Goal: Information Seeking & Learning: Check status

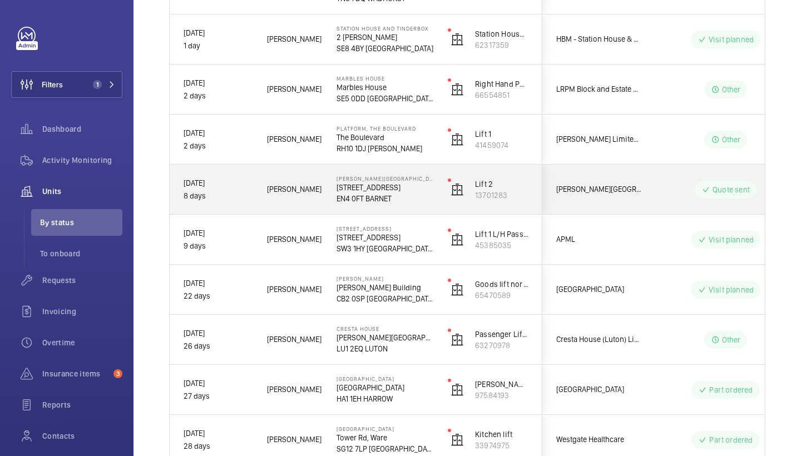
scroll to position [240, 0]
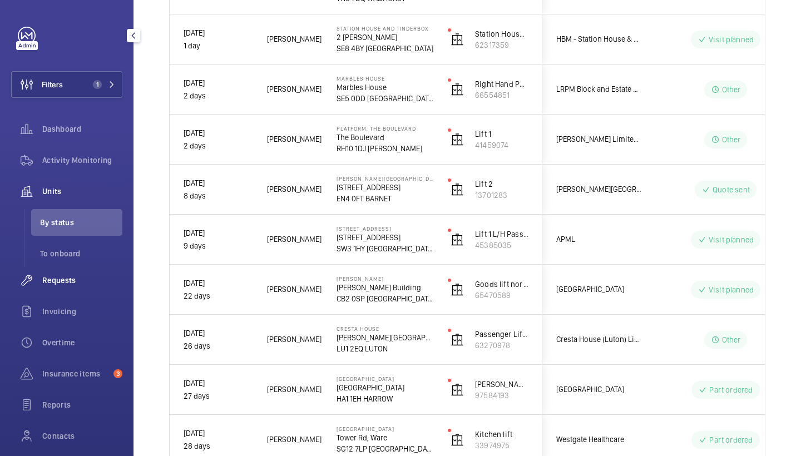
click at [77, 271] on div "Requests" at bounding box center [66, 280] width 111 height 27
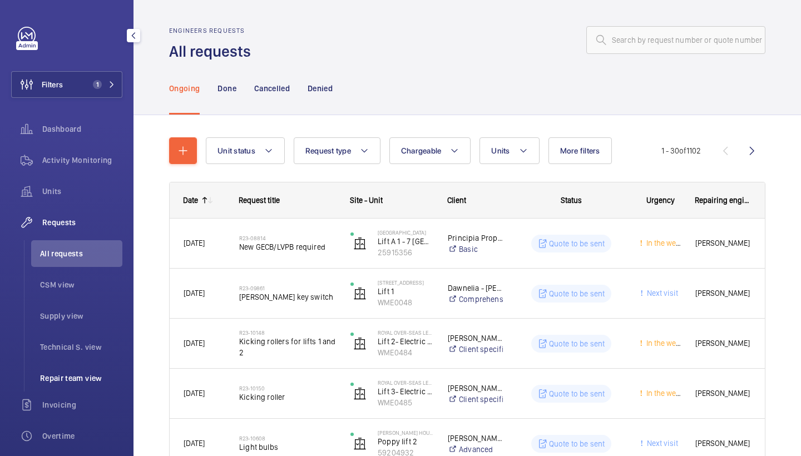
click at [85, 378] on span "Repair team view" at bounding box center [81, 378] width 82 height 11
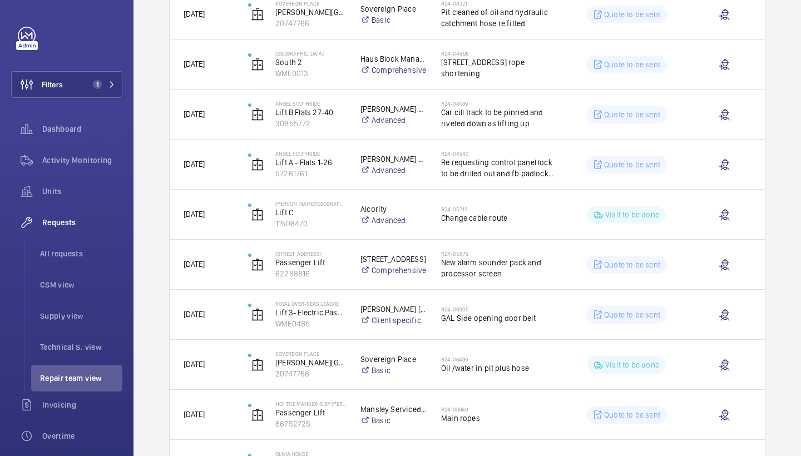
scroll to position [1011, 0]
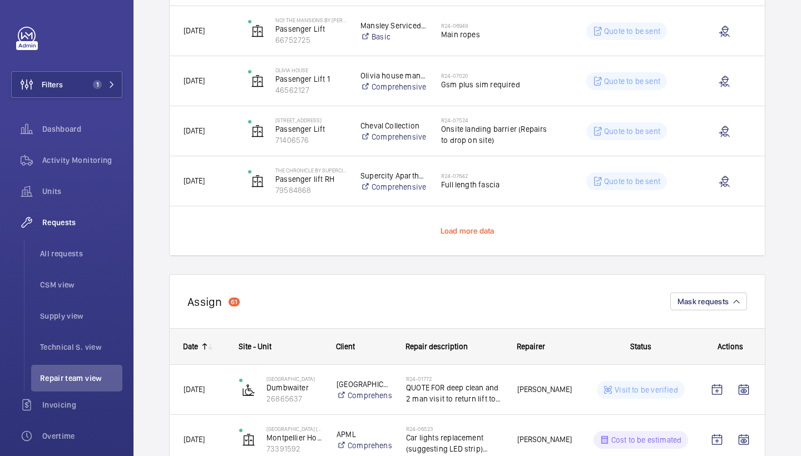
click at [467, 229] on span "Load more data" at bounding box center [468, 230] width 54 height 9
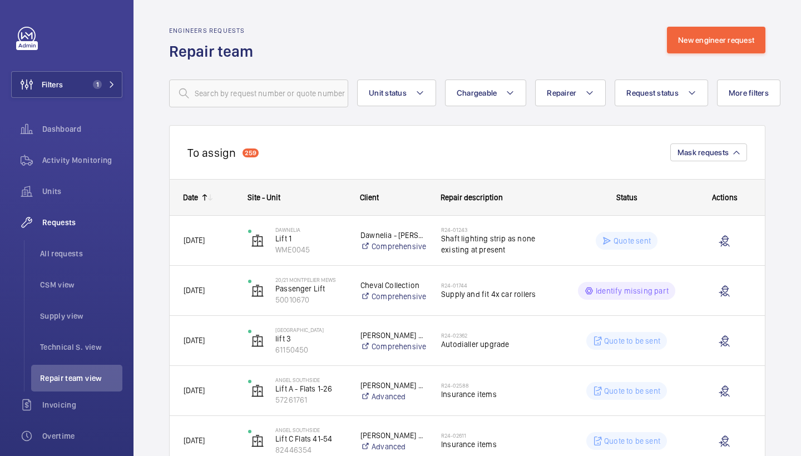
scroll to position [0, 0]
click at [758, 105] on button "More filters" at bounding box center [748, 93] width 63 height 27
click at [684, 92] on button "Request status" at bounding box center [661, 93] width 93 height 27
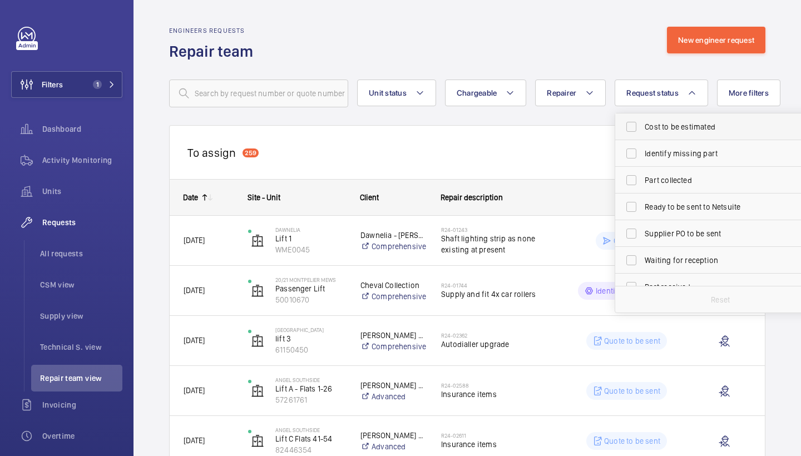
click at [669, 125] on span "Cost to be estimated" at bounding box center [721, 126] width 153 height 11
click at [643, 125] on input "Cost to be estimated" at bounding box center [631, 127] width 22 height 22
checkbox input "true"
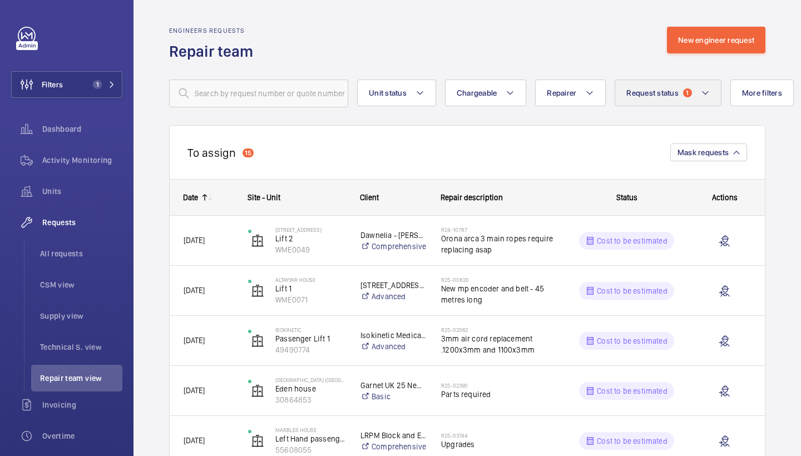
click at [638, 102] on button "Request status 1" at bounding box center [668, 93] width 107 height 27
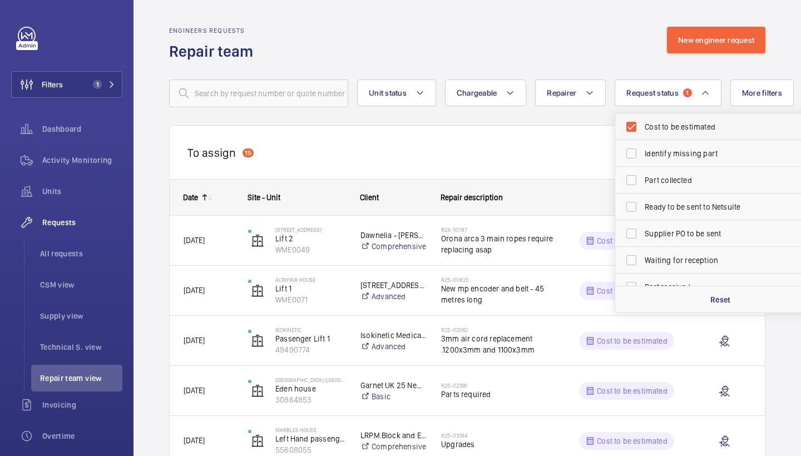
click at [676, 131] on span "Cost to be estimated" at bounding box center [721, 126] width 153 height 11
click at [643, 131] on input "Cost to be estimated" at bounding box center [631, 127] width 22 height 22
checkbox input "false"
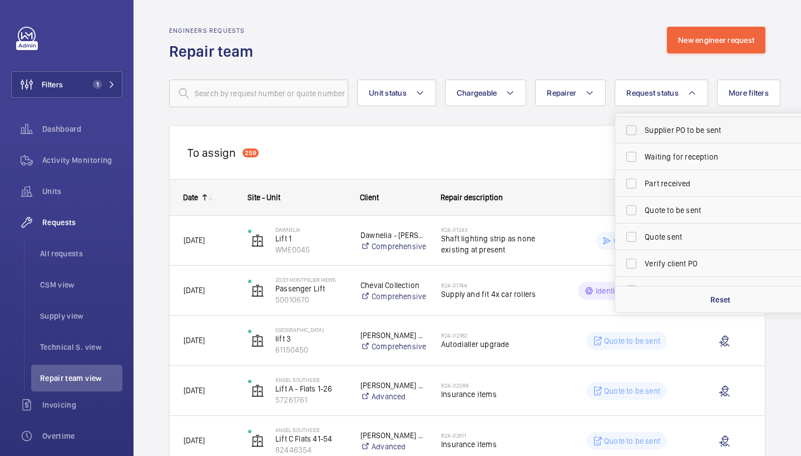
scroll to position [110, 0]
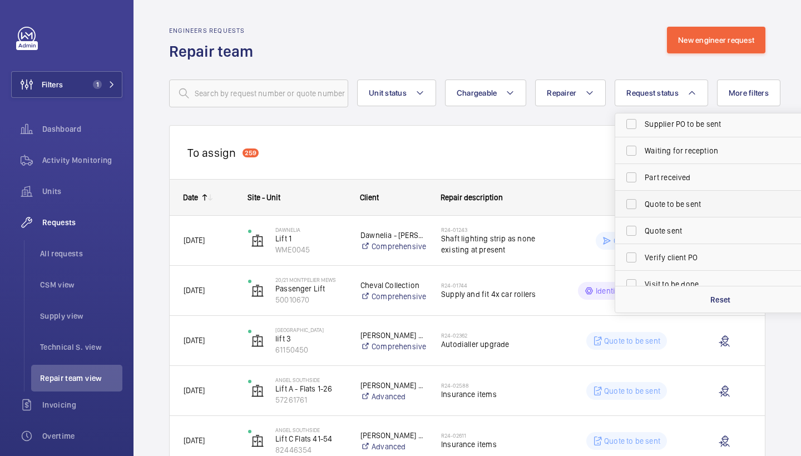
click at [687, 199] on span "Quote to be sent" at bounding box center [721, 204] width 153 height 11
click at [643, 199] on input "Quote to be sent" at bounding box center [631, 204] width 22 height 22
checkbox input "true"
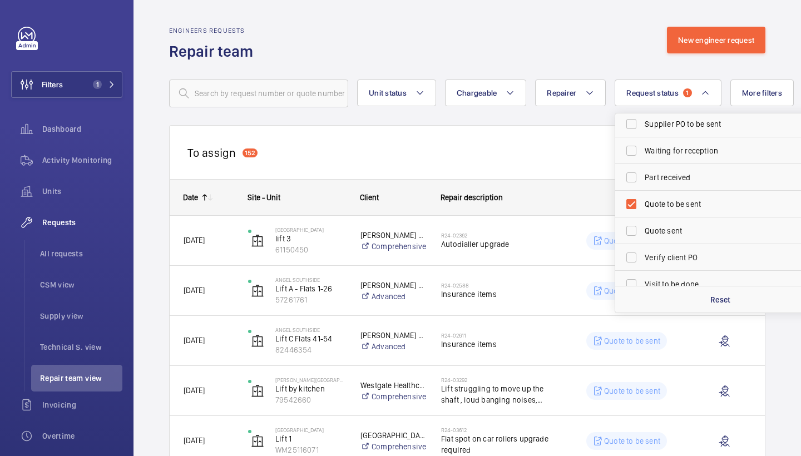
click at [587, 50] on div "Engineers requests Repair team New engineer request" at bounding box center [467, 44] width 596 height 35
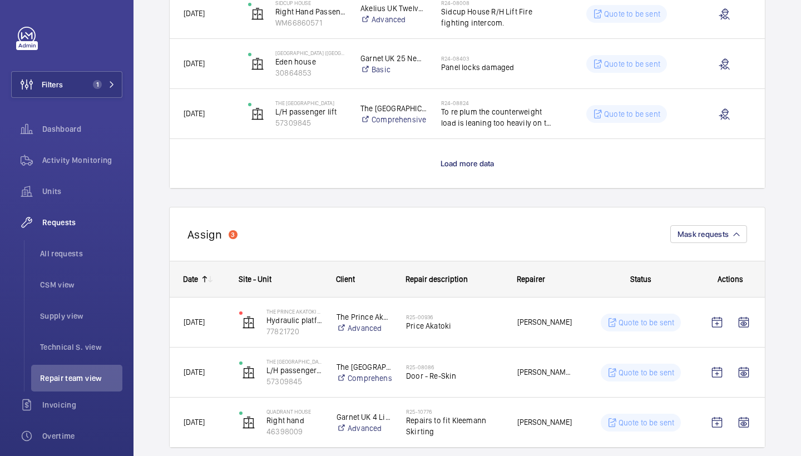
scroll to position [1075, 0]
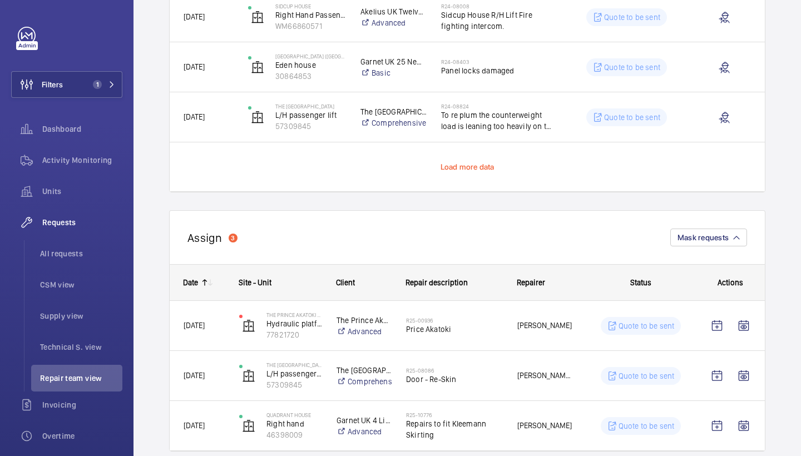
click at [459, 166] on span "Load more data" at bounding box center [468, 166] width 54 height 9
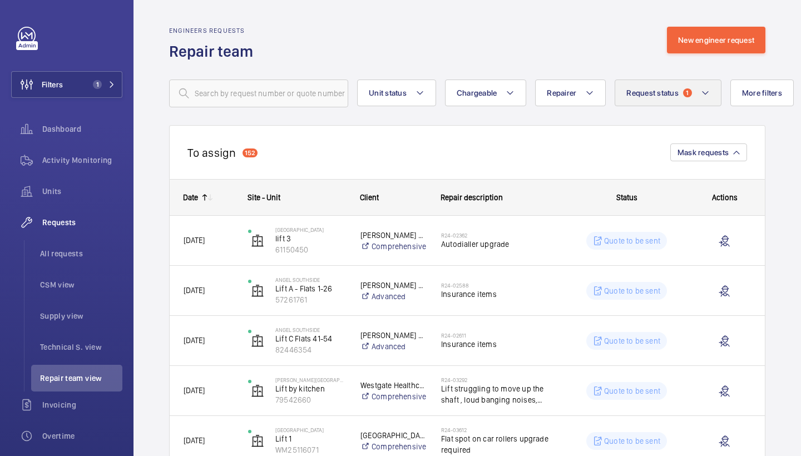
scroll to position [0, 0]
click at [645, 83] on button "Request status 1" at bounding box center [668, 93] width 107 height 27
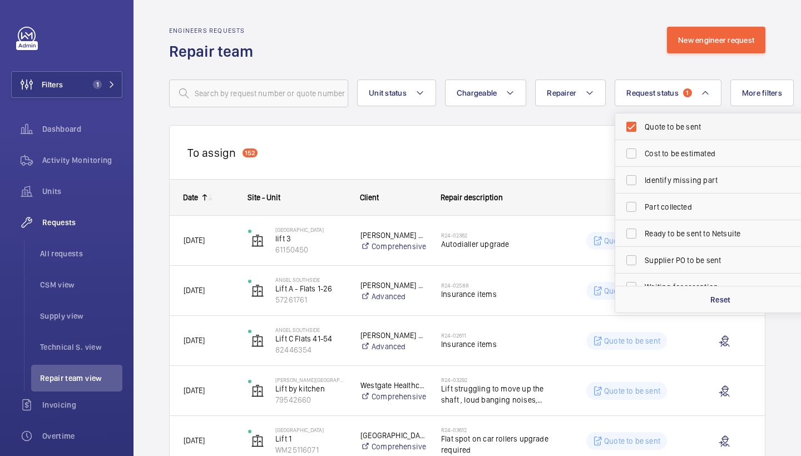
click at [668, 132] on label "Quote to be sent" at bounding box center [712, 126] width 194 height 27
click at [643, 132] on input "Quote to be sent" at bounding box center [631, 127] width 22 height 22
checkbox input "false"
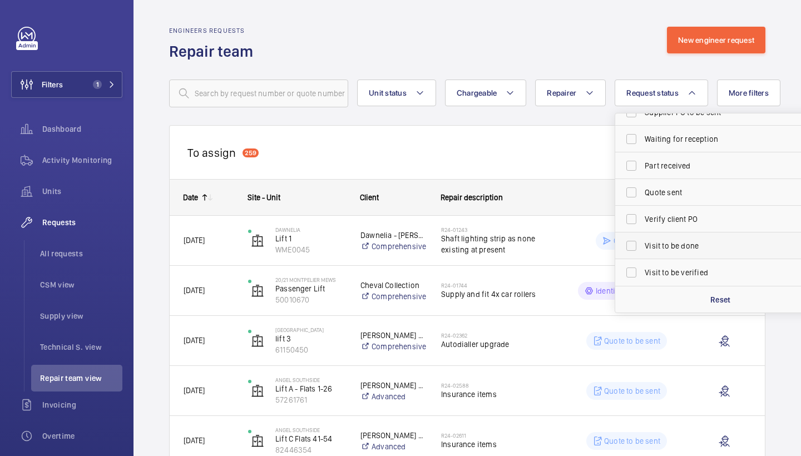
scroll to position [148, 0]
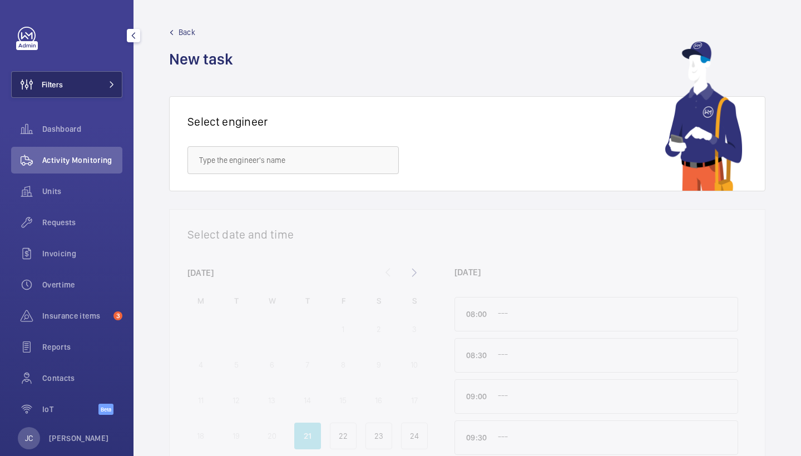
click at [82, 75] on button "Filters" at bounding box center [66, 84] width 111 height 27
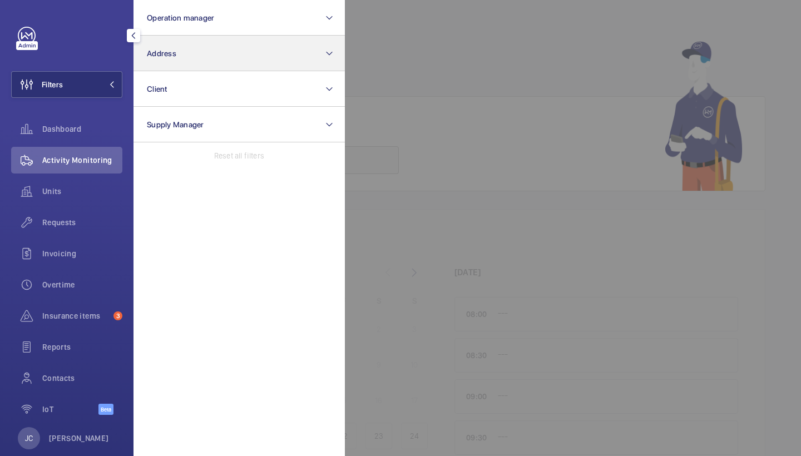
click at [196, 46] on button "Address" at bounding box center [239, 54] width 211 height 36
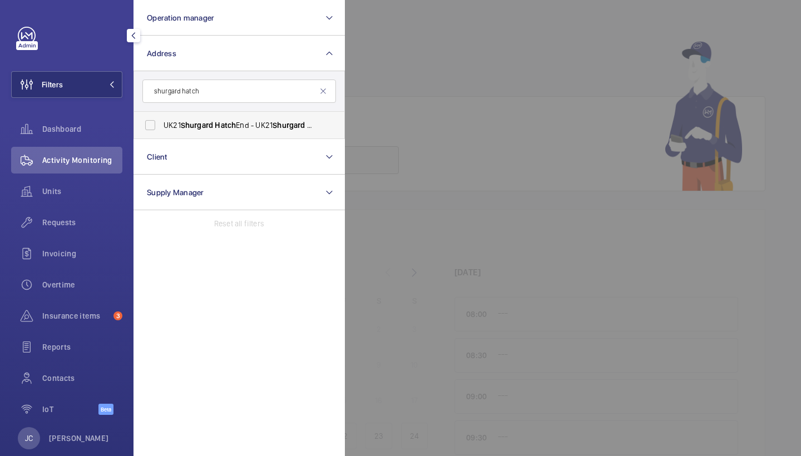
type input "shurgard hatch"
click at [259, 132] on label "UK21 Shurgard Hatch End - UK21 Shurgard Hatch End - 3 Chantry Pl, HARROW HA3 6NY" at bounding box center [231, 125] width 194 height 27
click at [161, 132] on input "UK21 Shurgard Hatch End - UK21 Shurgard Hatch End - 3 Chantry Pl, HARROW HA3 6NY" at bounding box center [150, 125] width 22 height 22
checkbox input "true"
click at [81, 210] on div "Requests" at bounding box center [66, 222] width 111 height 27
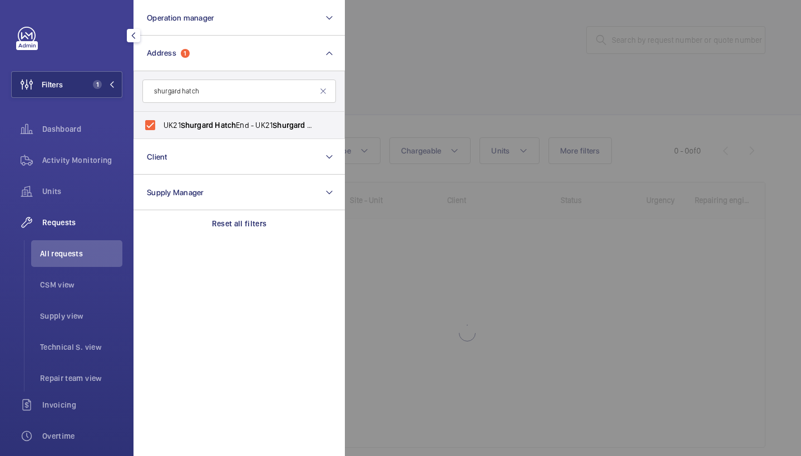
click at [448, 38] on div at bounding box center [745, 228] width 801 height 456
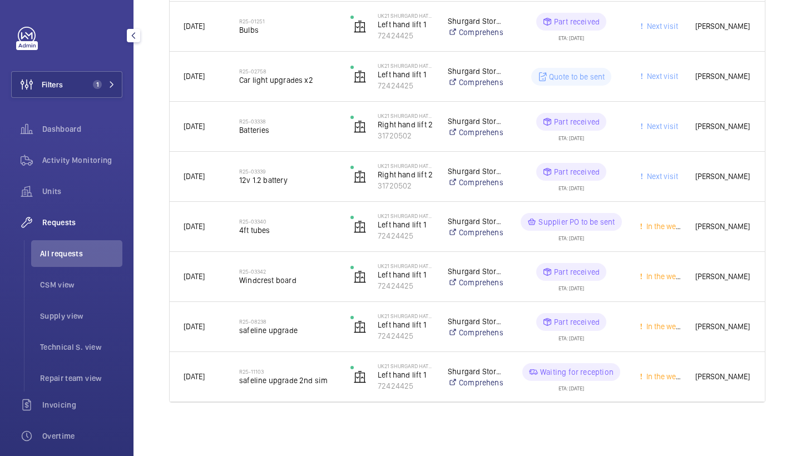
scroll to position [417, 0]
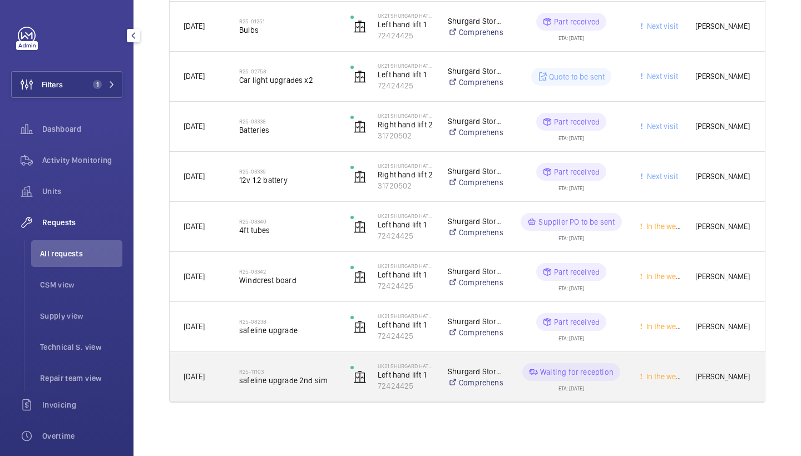
click at [310, 387] on div "R25-11103 safeline upgrade 2nd sim" at bounding box center [287, 377] width 97 height 32
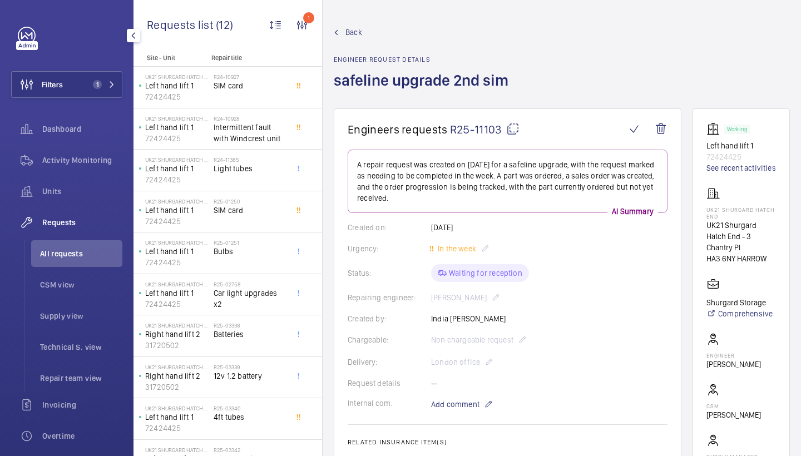
click at [355, 33] on span "Back" at bounding box center [353, 32] width 17 height 11
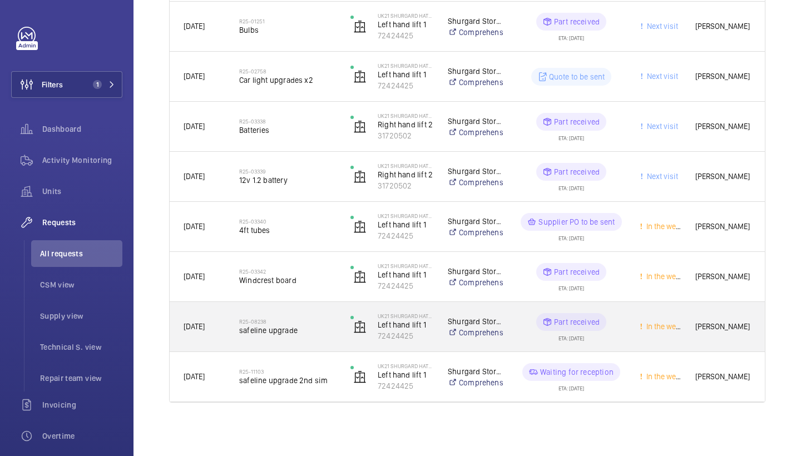
scroll to position [417, 0]
click at [292, 319] on h2 "R25-08238" at bounding box center [287, 321] width 97 height 7
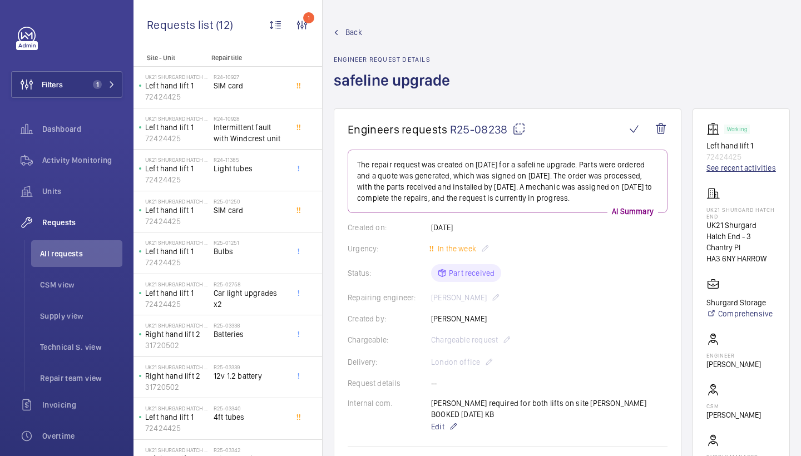
click at [719, 168] on link "See recent activities" at bounding box center [742, 167] width 70 height 11
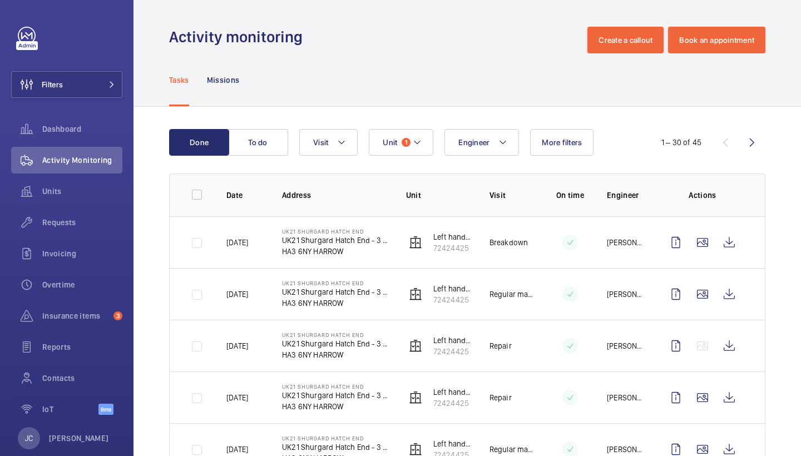
click at [338, 138] on mat-icon at bounding box center [341, 142] width 9 height 13
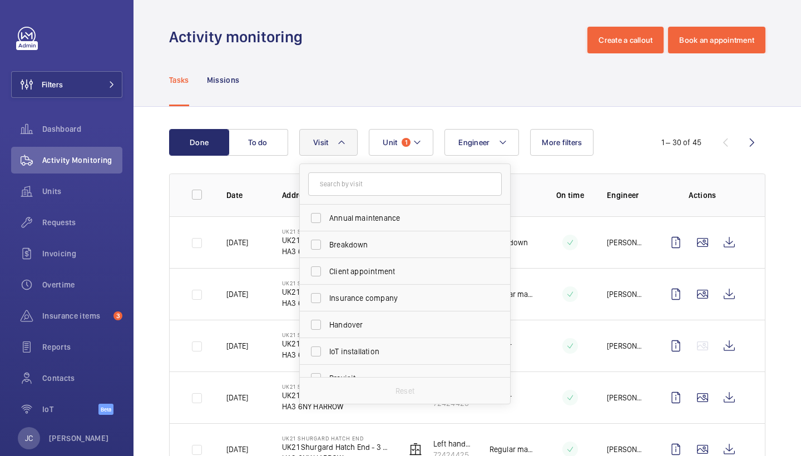
click at [340, 152] on button "Visit" at bounding box center [328, 142] width 58 height 27
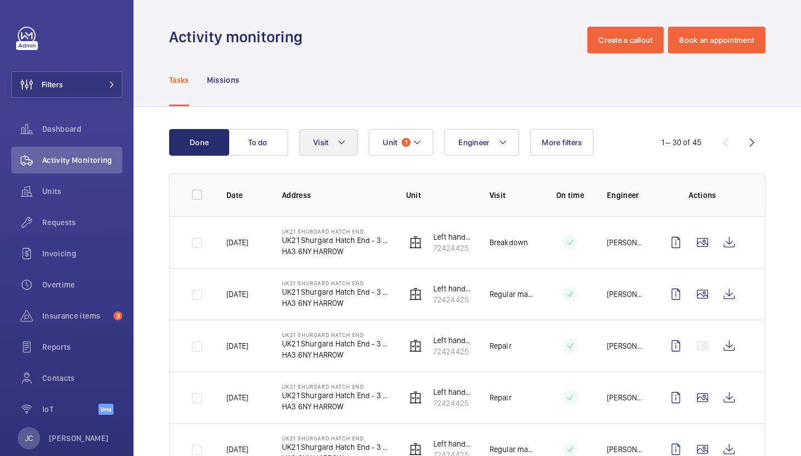
click at [351, 132] on button "Visit" at bounding box center [328, 142] width 58 height 27
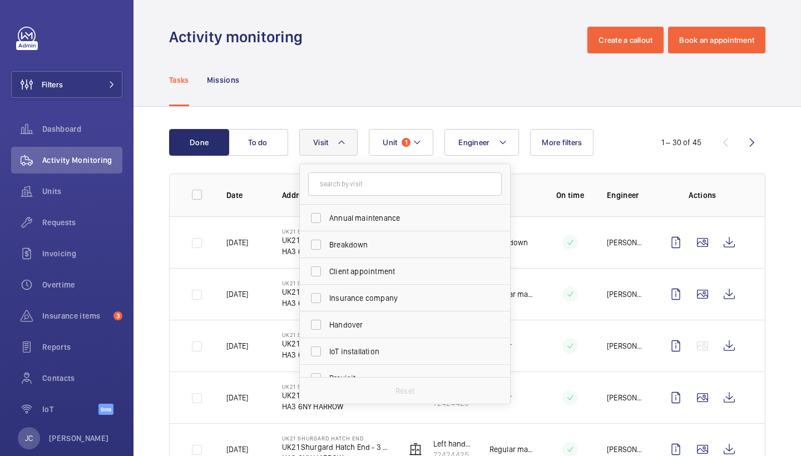
scroll to position [171, 0]
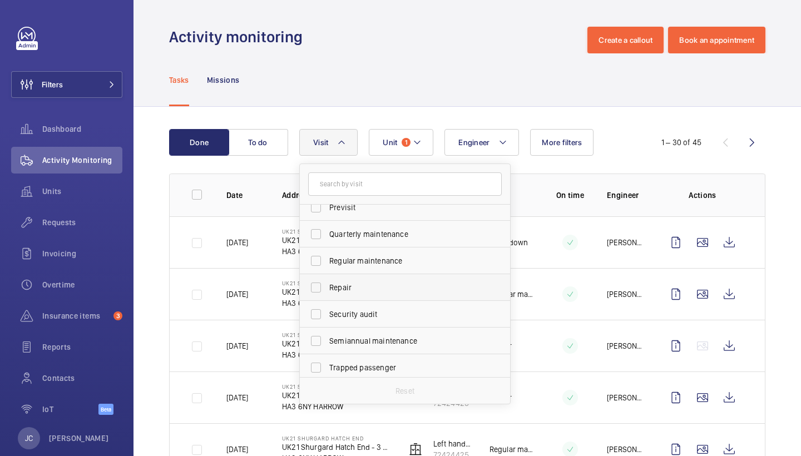
click at [384, 283] on span "Repair" at bounding box center [405, 287] width 153 height 11
click at [327, 283] on input "Repair" at bounding box center [316, 287] width 22 height 22
checkbox input "true"
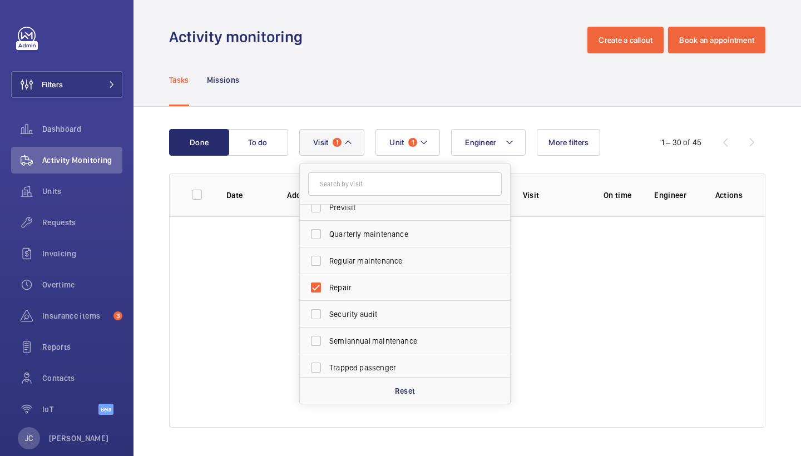
click at [446, 72] on div "Tasks Missions" at bounding box center [467, 79] width 596 height 53
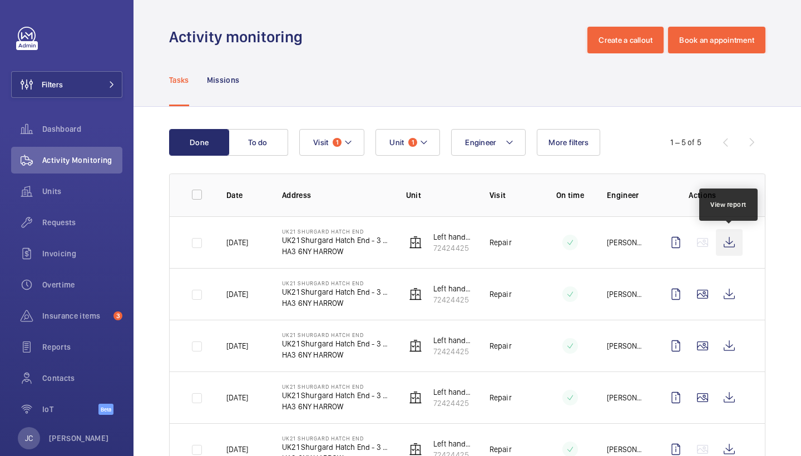
click at [733, 249] on wm-front-icon-button at bounding box center [729, 242] width 27 height 27
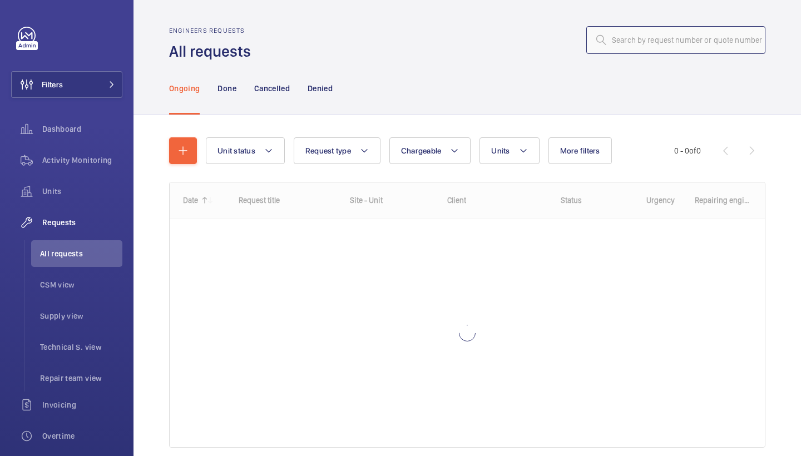
click at [662, 50] on input "text" at bounding box center [675, 40] width 179 height 28
paste input "R25-08238"
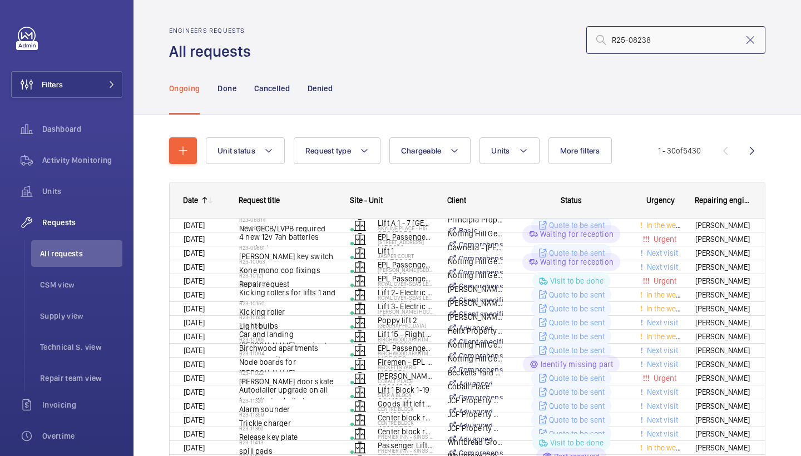
type input "R25-08238"
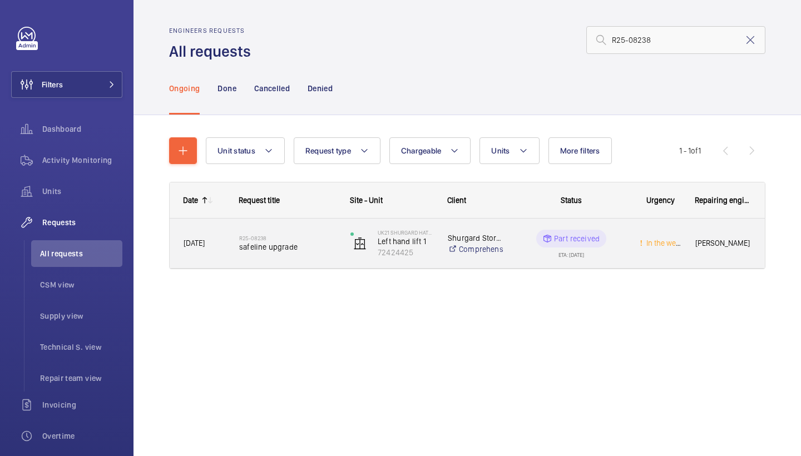
click at [284, 243] on span "safeline upgrade" at bounding box center [287, 246] width 97 height 11
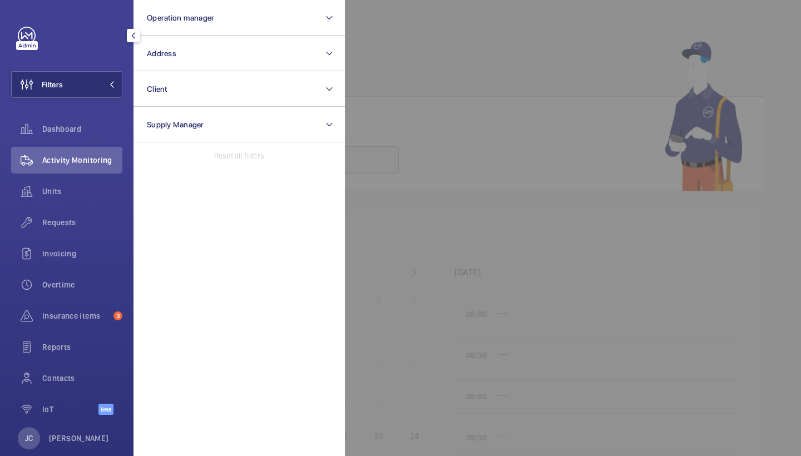
click at [211, 54] on button "Address" at bounding box center [239, 54] width 211 height 36
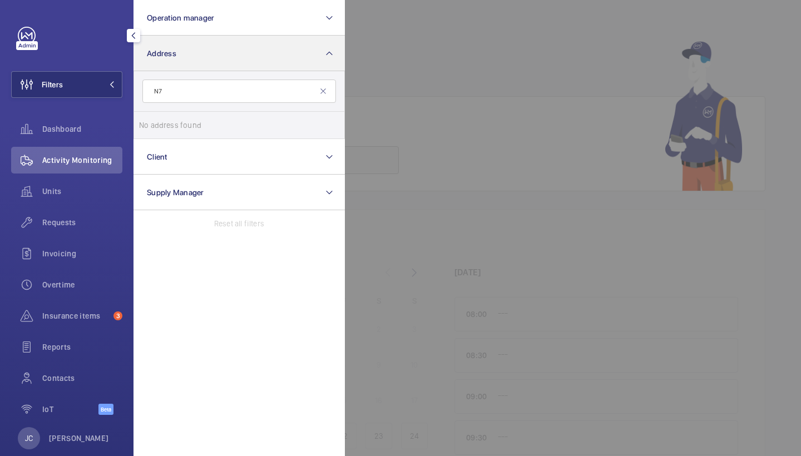
type input "N"
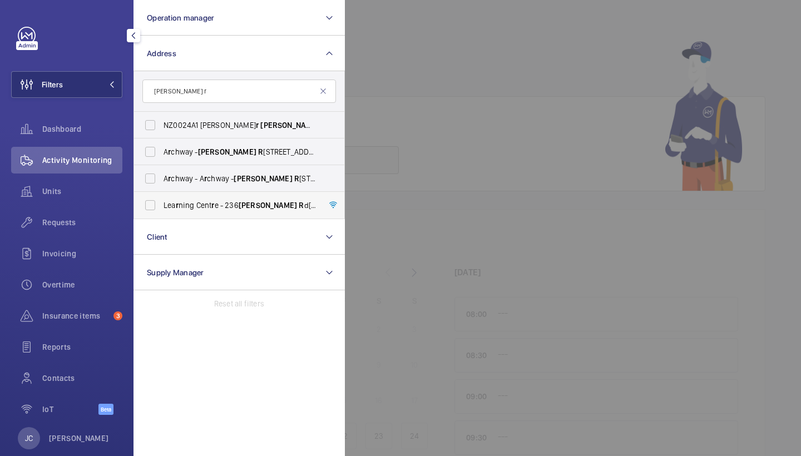
type input "Holloway r"
click at [236, 199] on label "Lea r ning Cent r e - 236 Holloway R d, LONDON N7 8DA" at bounding box center [231, 205] width 194 height 27
click at [161, 199] on input "Lea r ning Cent r e - 236 Holloway R d, LONDON N7 8DA" at bounding box center [150, 205] width 22 height 22
checkbox input "true"
click at [260, 127] on span "Holloway" at bounding box center [289, 125] width 58 height 9
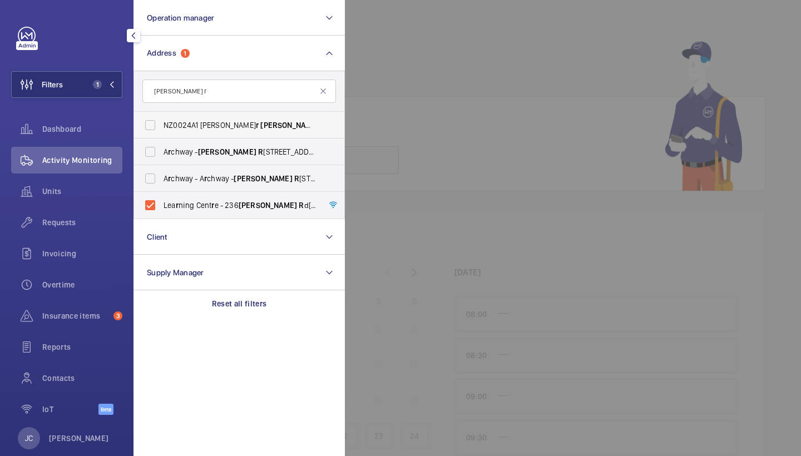
click at [161, 127] on input "NZ0024A1 Lowe r Holloway ATE - Lowe r Holloway ATE, Fa r aday Close, N7 8BH, LO…" at bounding box center [150, 125] width 22 height 22
checkbox input "true"
click at [240, 146] on span "A r chway - Holloway R oad, LONDON N19 5SE" at bounding box center [240, 151] width 153 height 11
click at [161, 146] on input "A r chway - Holloway R oad, LONDON N19 5SE" at bounding box center [150, 152] width 22 height 22
checkbox input "true"
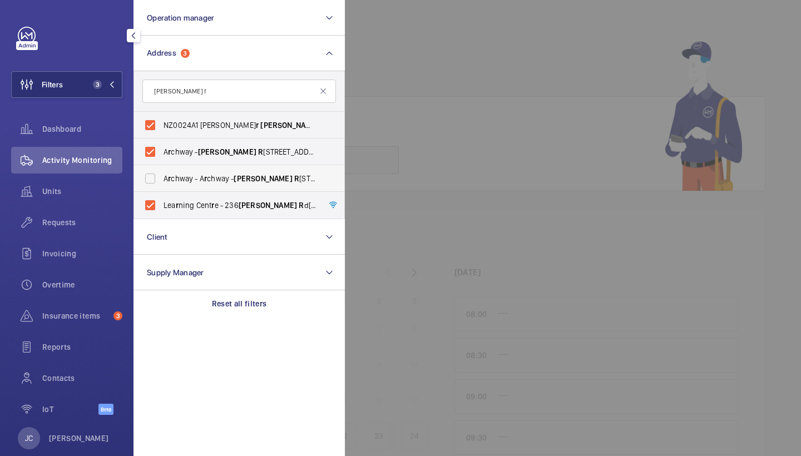
click at [239, 173] on span "A r chway - A r chway - Holloway R oad, LONDON N19 5SE" at bounding box center [240, 178] width 153 height 11
click at [161, 173] on input "A r chway - A r chway - Holloway R oad, LONDON N19 5SE" at bounding box center [150, 178] width 22 height 22
checkbox input "true"
click at [79, 224] on span "Requests" at bounding box center [82, 222] width 80 height 11
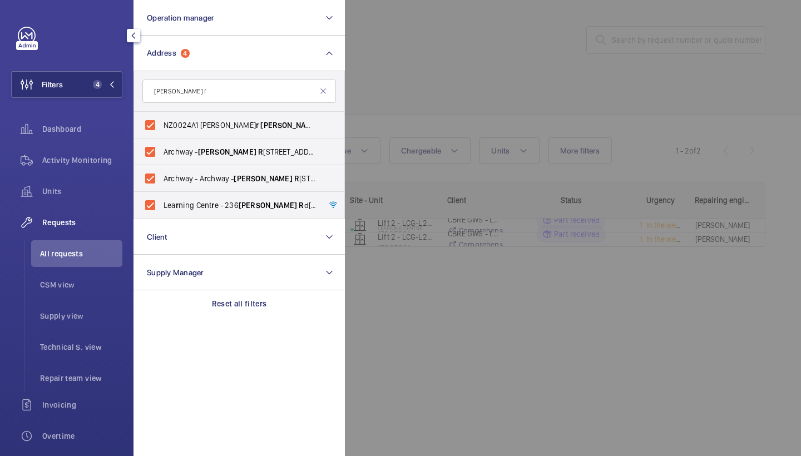
click at [486, 98] on div at bounding box center [745, 228] width 801 height 456
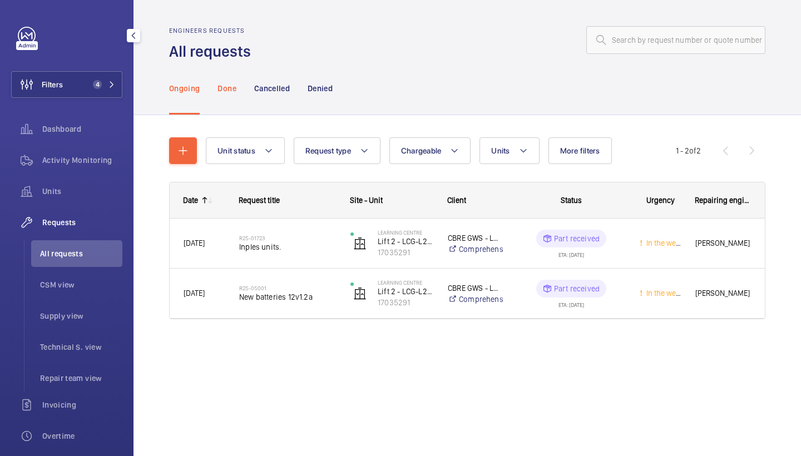
click at [230, 93] on p "Done" at bounding box center [227, 88] width 18 height 11
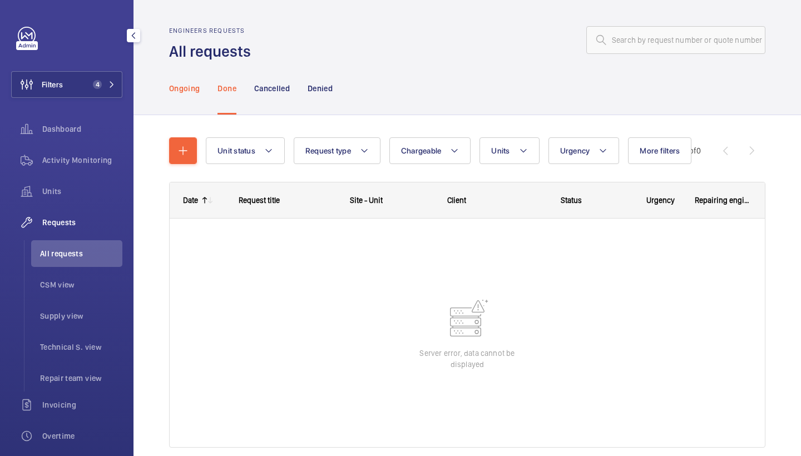
click at [189, 84] on p "Ongoing" at bounding box center [184, 88] width 31 height 11
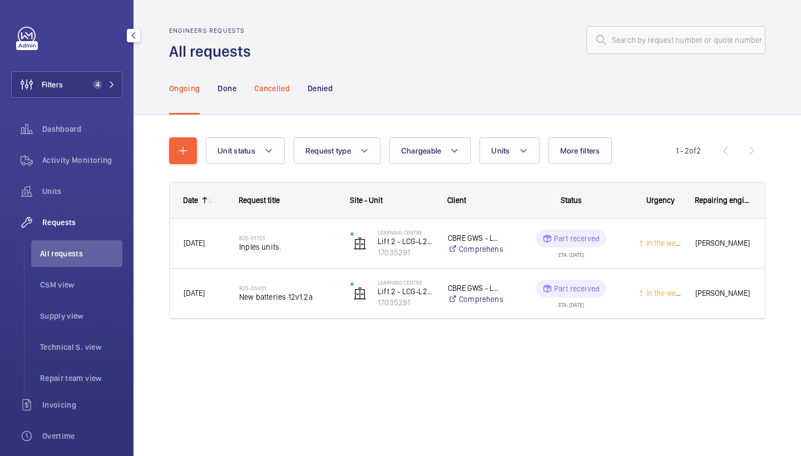
click at [261, 92] on p "Cancelled" at bounding box center [272, 88] width 36 height 11
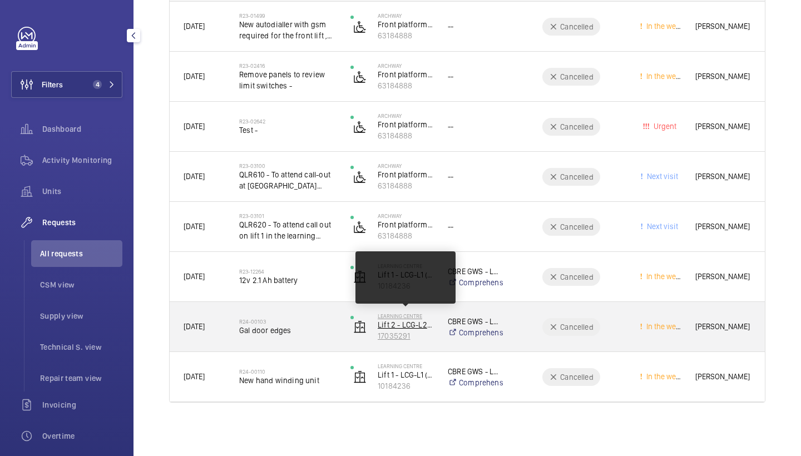
scroll to position [217, 0]
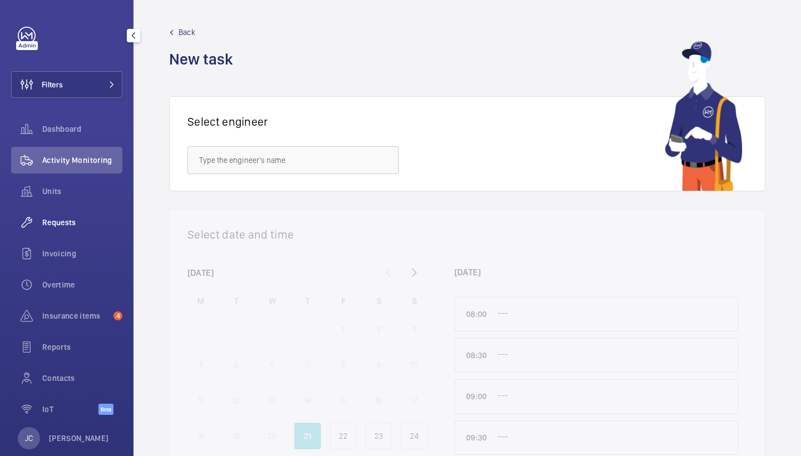
click at [66, 226] on span "Requests" at bounding box center [82, 222] width 80 height 11
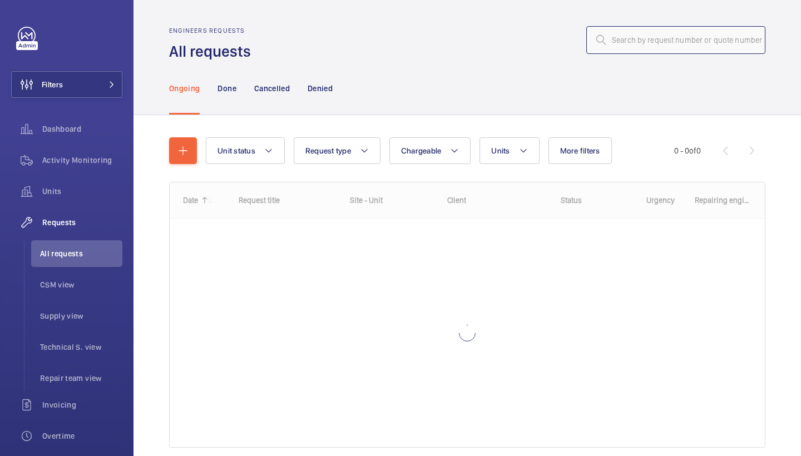
click at [655, 45] on input "text" at bounding box center [675, 40] width 179 height 28
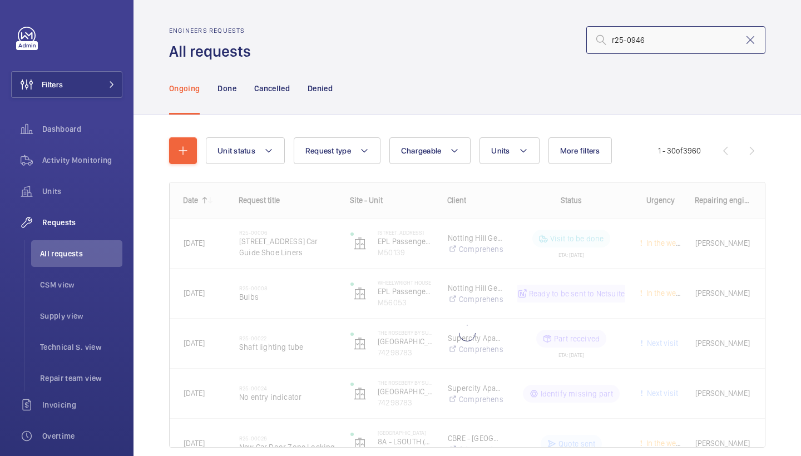
type input "r25-09462"
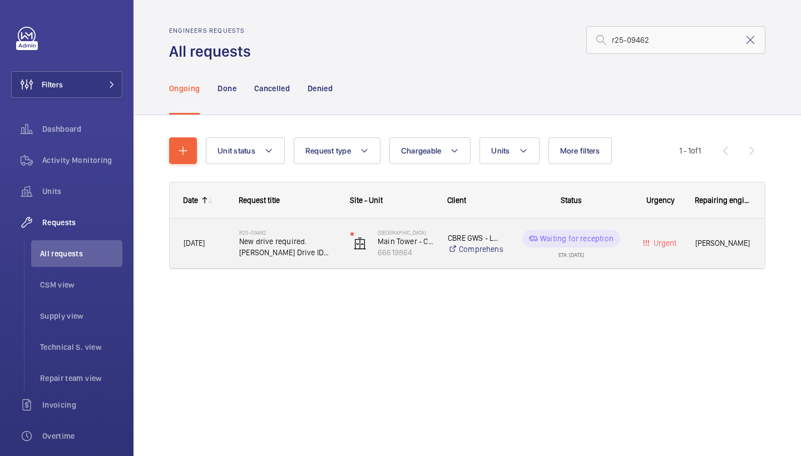
click at [268, 258] on div "R25-09462 New drive required. [PERSON_NAME] Drive ID 59410966" at bounding box center [287, 244] width 97 height 32
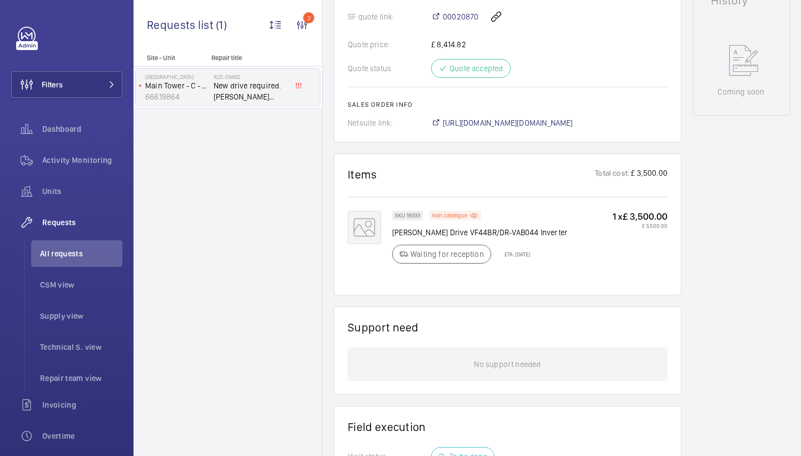
scroll to position [568, 0]
click at [478, 116] on span "https://6461500.app.netsuite.com/app/accounting/transactions/salesord.nl?id=288…" at bounding box center [508, 121] width 130 height 11
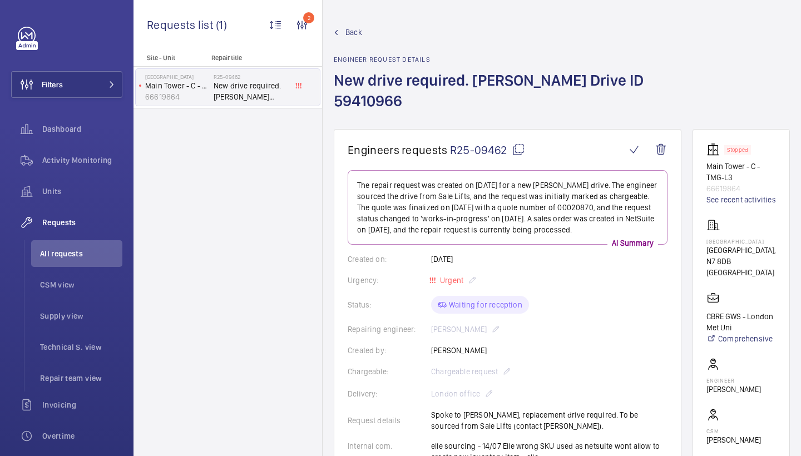
scroll to position [0, 0]
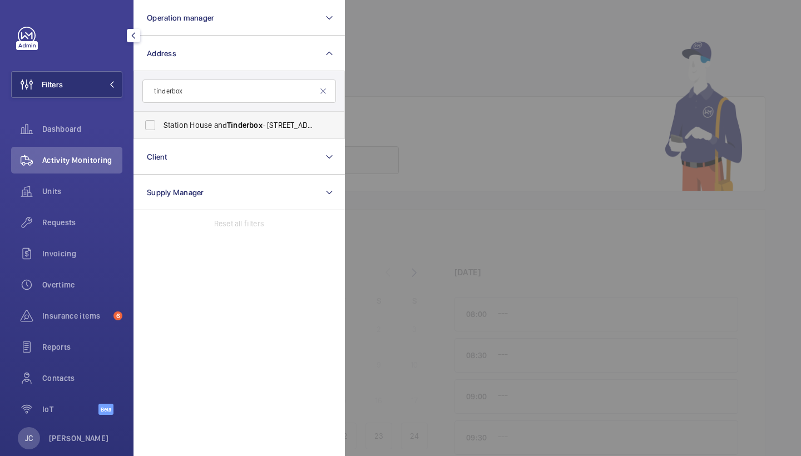
type input "tinderbox"
click at [214, 123] on span "Station House and Tinderbox - 2 Octavius St, LONDON SE8 4BY" at bounding box center [240, 125] width 153 height 11
click at [161, 123] on input "Station House and Tinderbox - 2 Octavius St, LONDON SE8 4BY" at bounding box center [150, 125] width 22 height 22
checkbox input "true"
click at [83, 237] on div "Requests" at bounding box center [66, 224] width 111 height 31
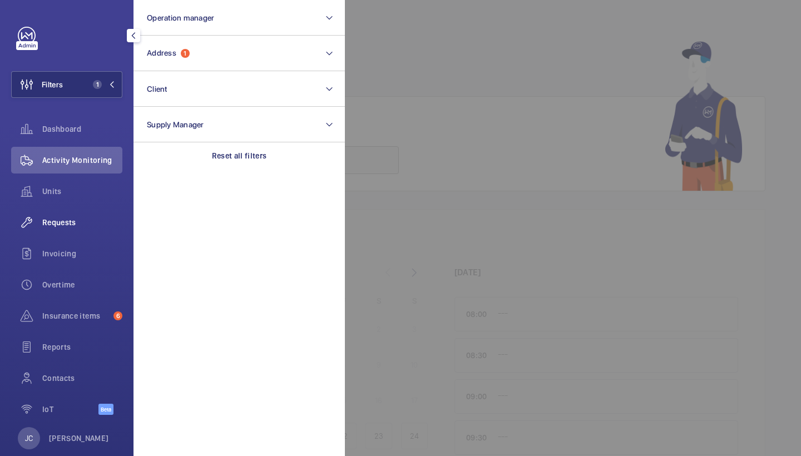
click at [82, 223] on span "Requests" at bounding box center [82, 222] width 80 height 11
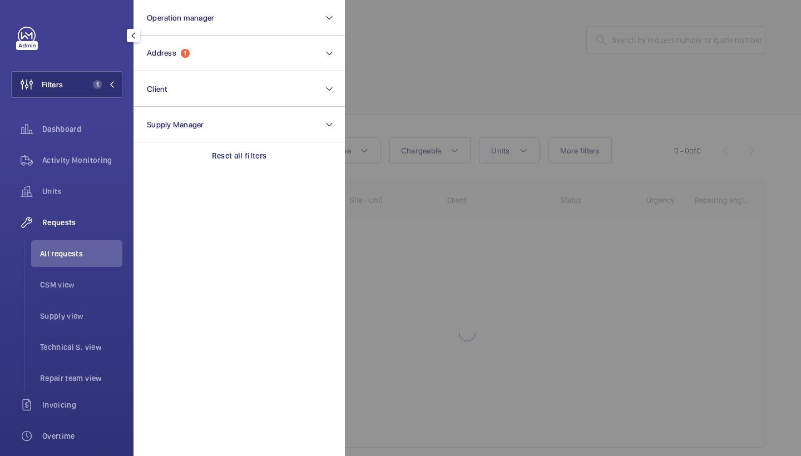
click at [421, 68] on div at bounding box center [745, 228] width 801 height 456
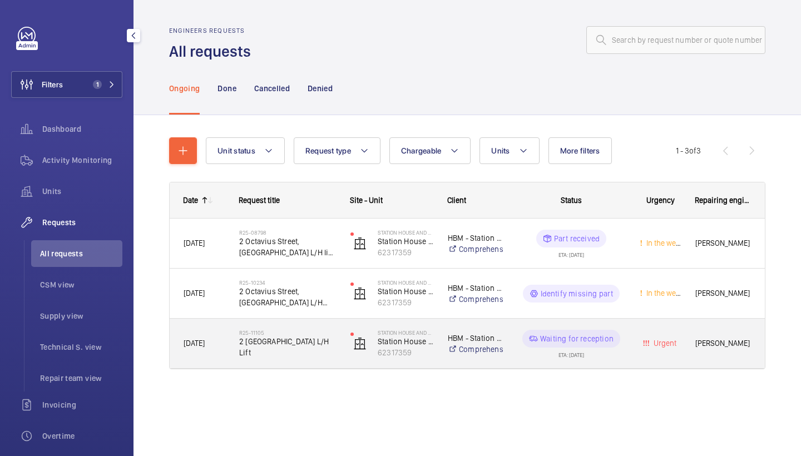
click at [307, 332] on h2 "R25-11105" at bounding box center [287, 332] width 97 height 7
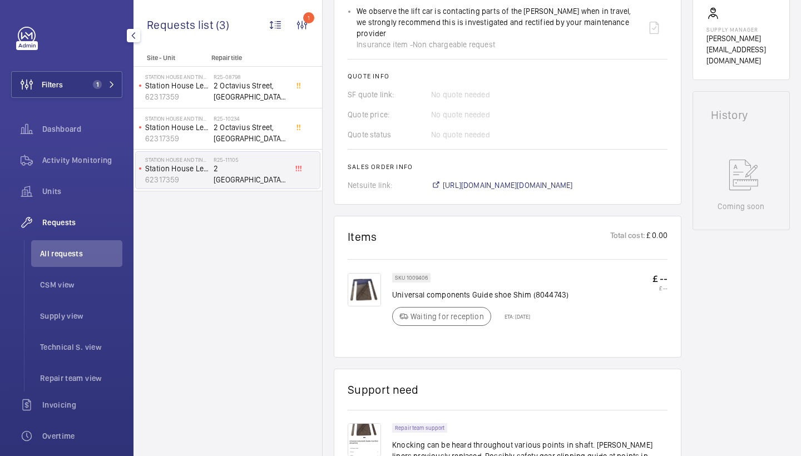
scroll to position [448, 0]
click at [552, 181] on span "https://6461500.app.netsuite.com/app/accounting/transactions/salesord.nl?id=292…" at bounding box center [508, 186] width 130 height 11
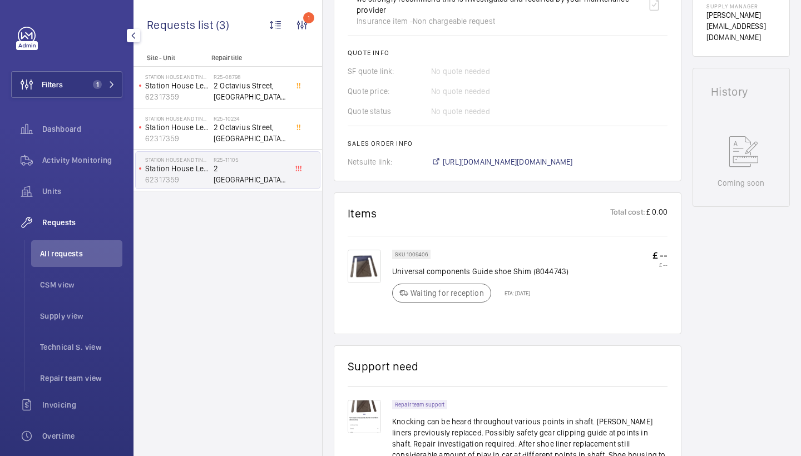
scroll to position [473, 0]
click at [364, 250] on img at bounding box center [364, 265] width 33 height 33
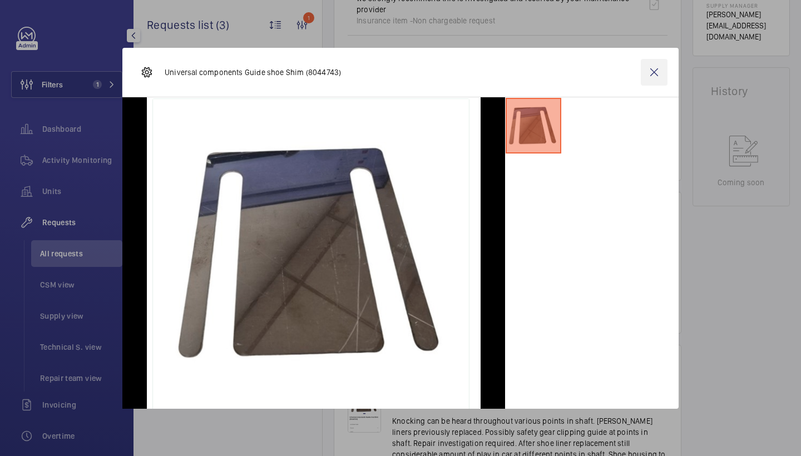
click at [661, 68] on wm-front-icon-button at bounding box center [654, 72] width 27 height 27
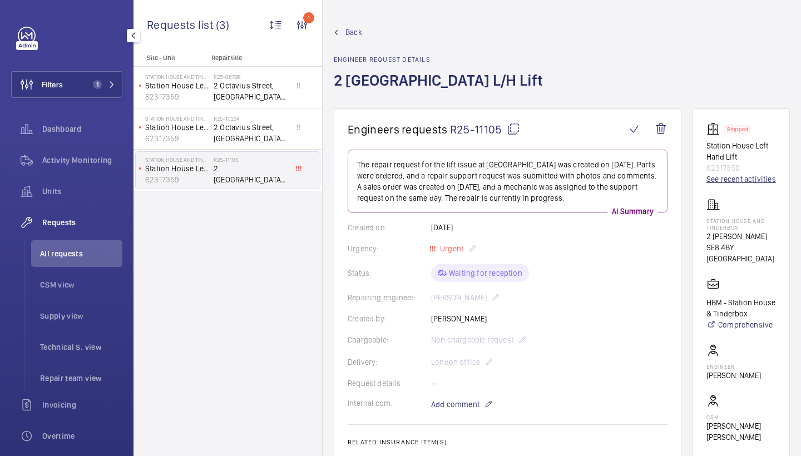
scroll to position [0, 0]
click at [728, 185] on link "See recent activities" at bounding box center [742, 179] width 70 height 11
